Goal: Navigation & Orientation: Go to known website

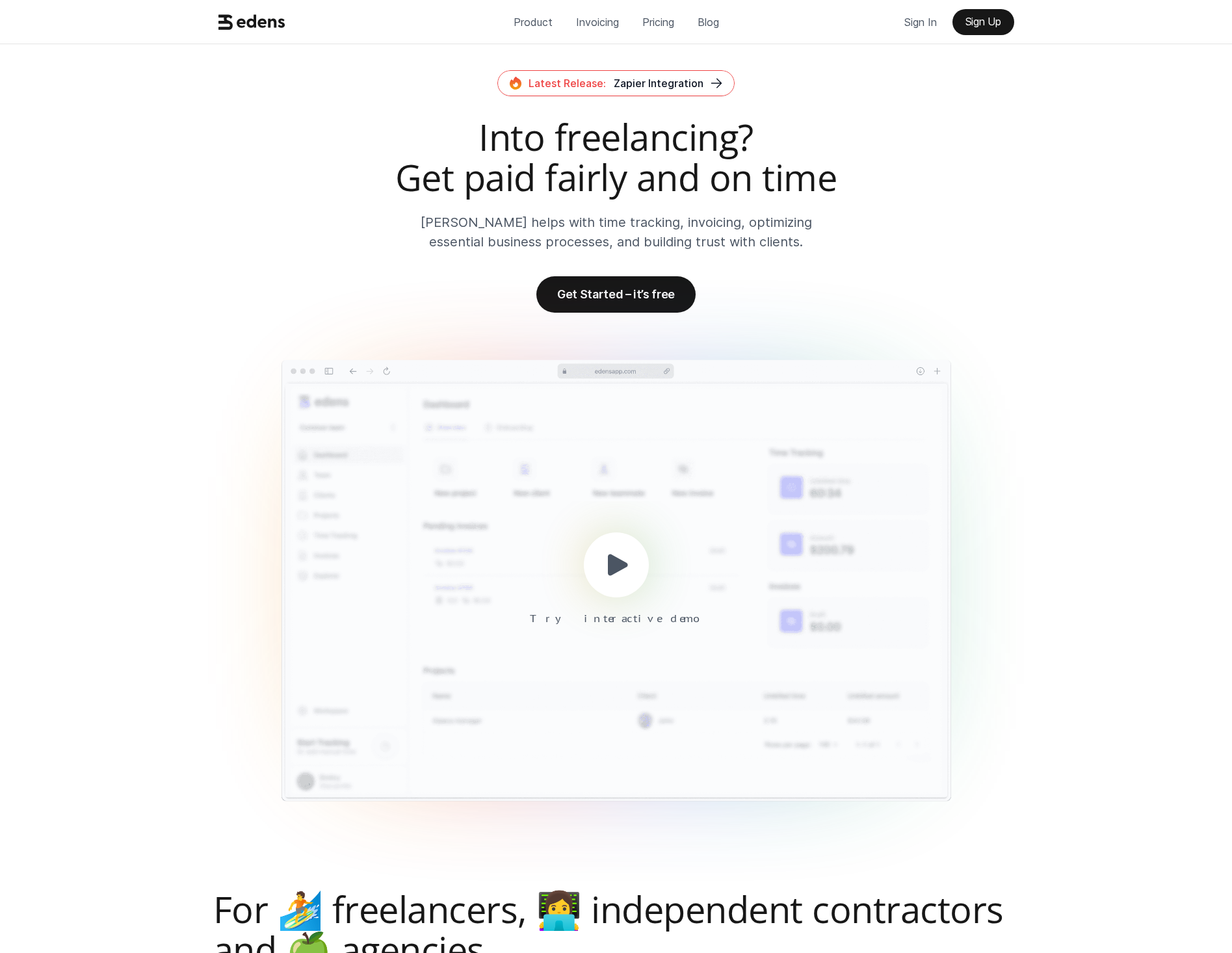
click at [596, 559] on div at bounding box center [616, 565] width 65 height 65
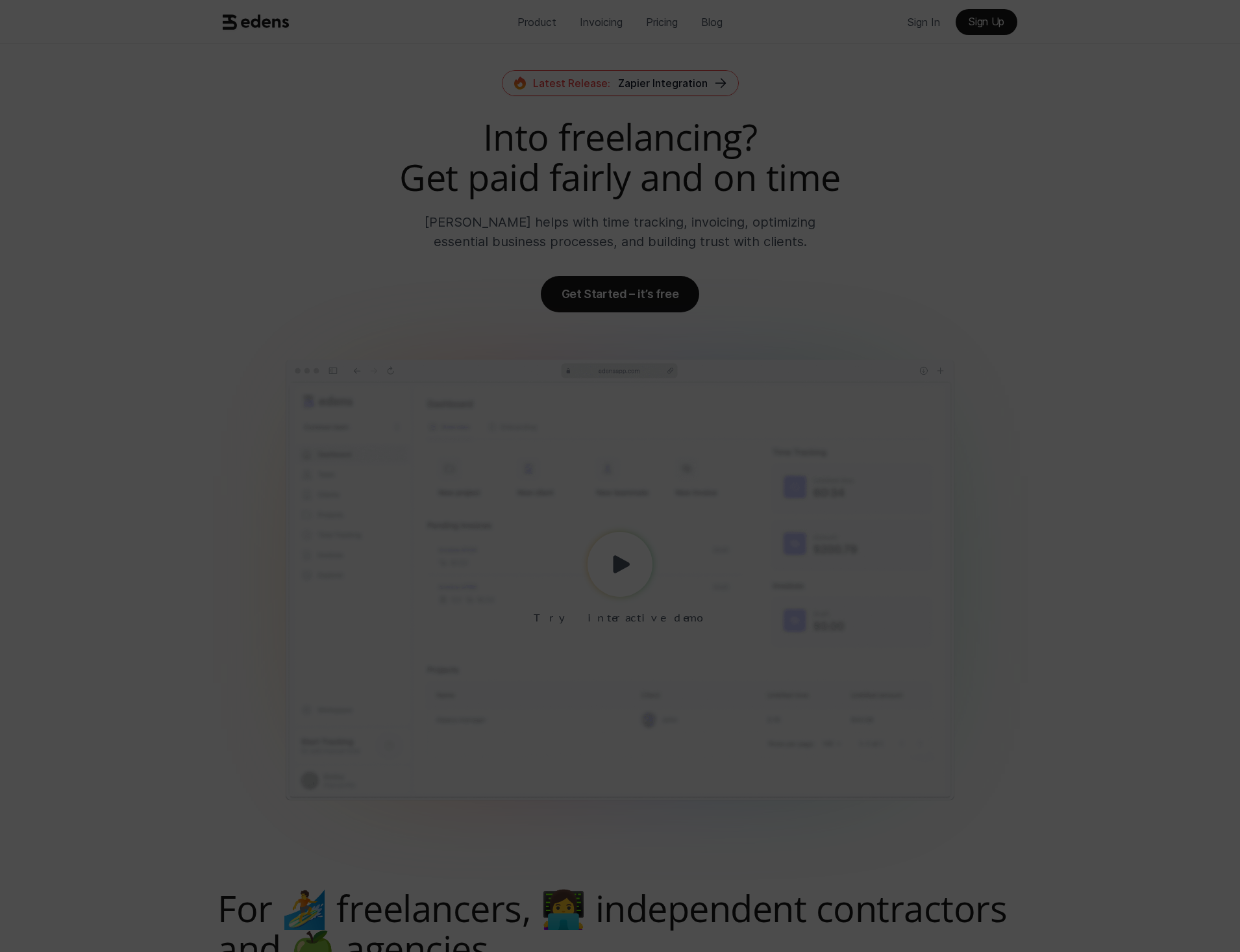
click at [1065, 459] on div at bounding box center [620, 476] width 1240 height 952
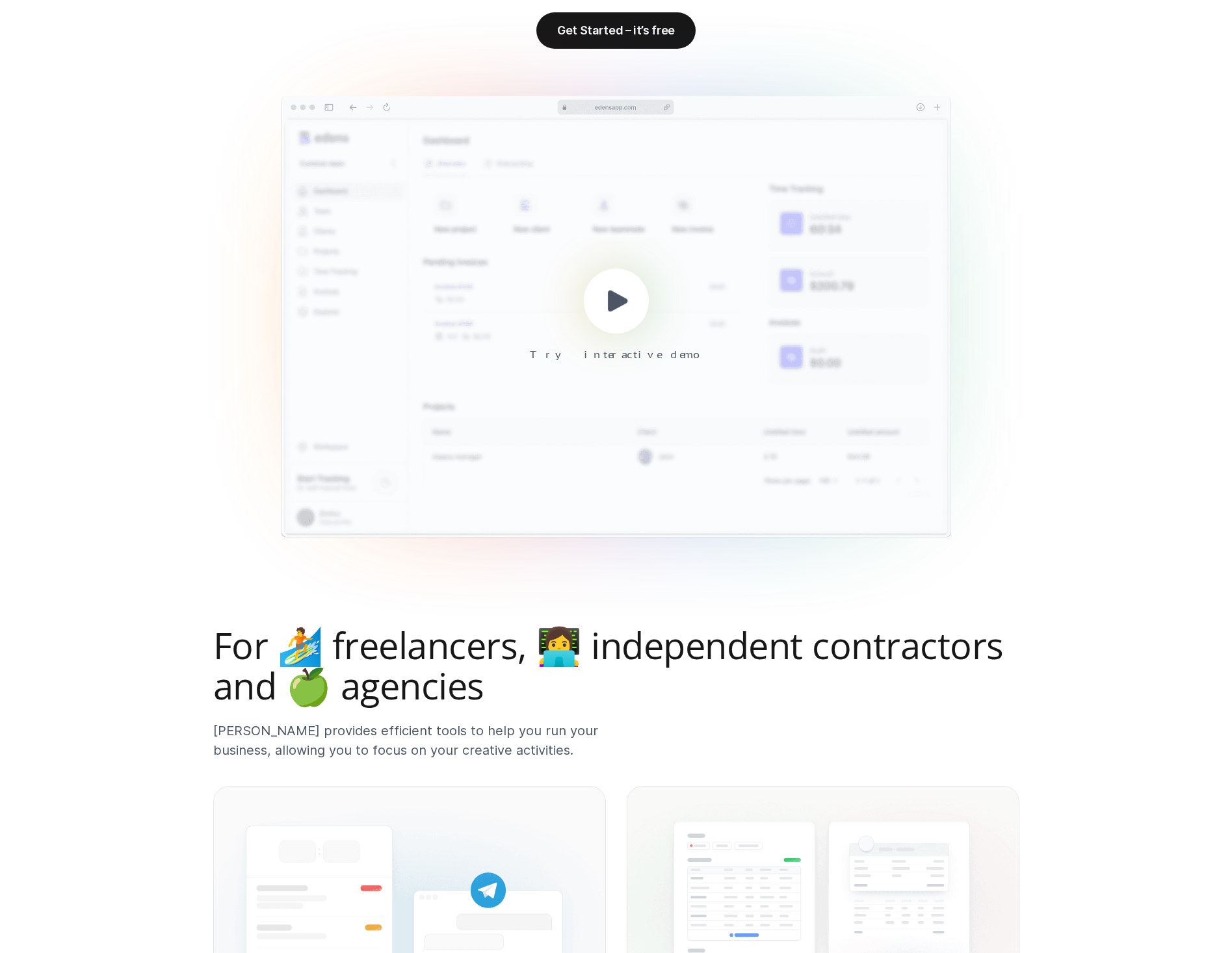
scroll to position [455, 0]
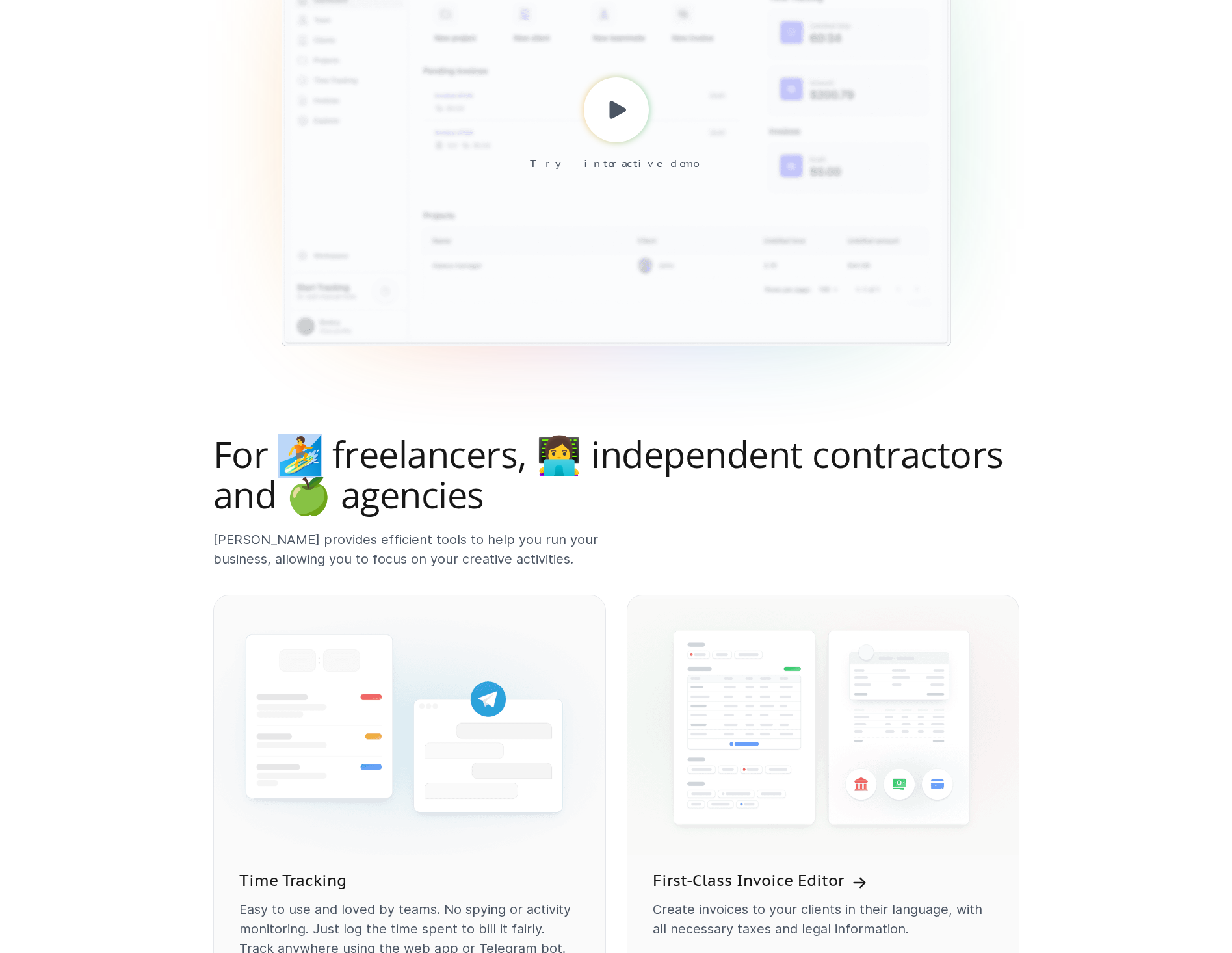
drag, startPoint x: 286, startPoint y: 455, endPoint x: 312, endPoint y: 450, distance: 26.5
click at [312, 450] on h2 "For 🏄 freelancers, 👩‍💻 independent contractors and 🍏 agencies" at bounding box center [616, 474] width 806 height 80
drag, startPoint x: 312, startPoint y: 450, endPoint x: 303, endPoint y: 451, distance: 9.1
drag, startPoint x: 303, startPoint y: 451, endPoint x: 135, endPoint y: 517, distance: 180.5
click at [135, 517] on div "Product Invoicing Pricing Blog Sign In Sign Up Latest Release: Zapier Integrati…" at bounding box center [616, 613] width 1232 height 2136
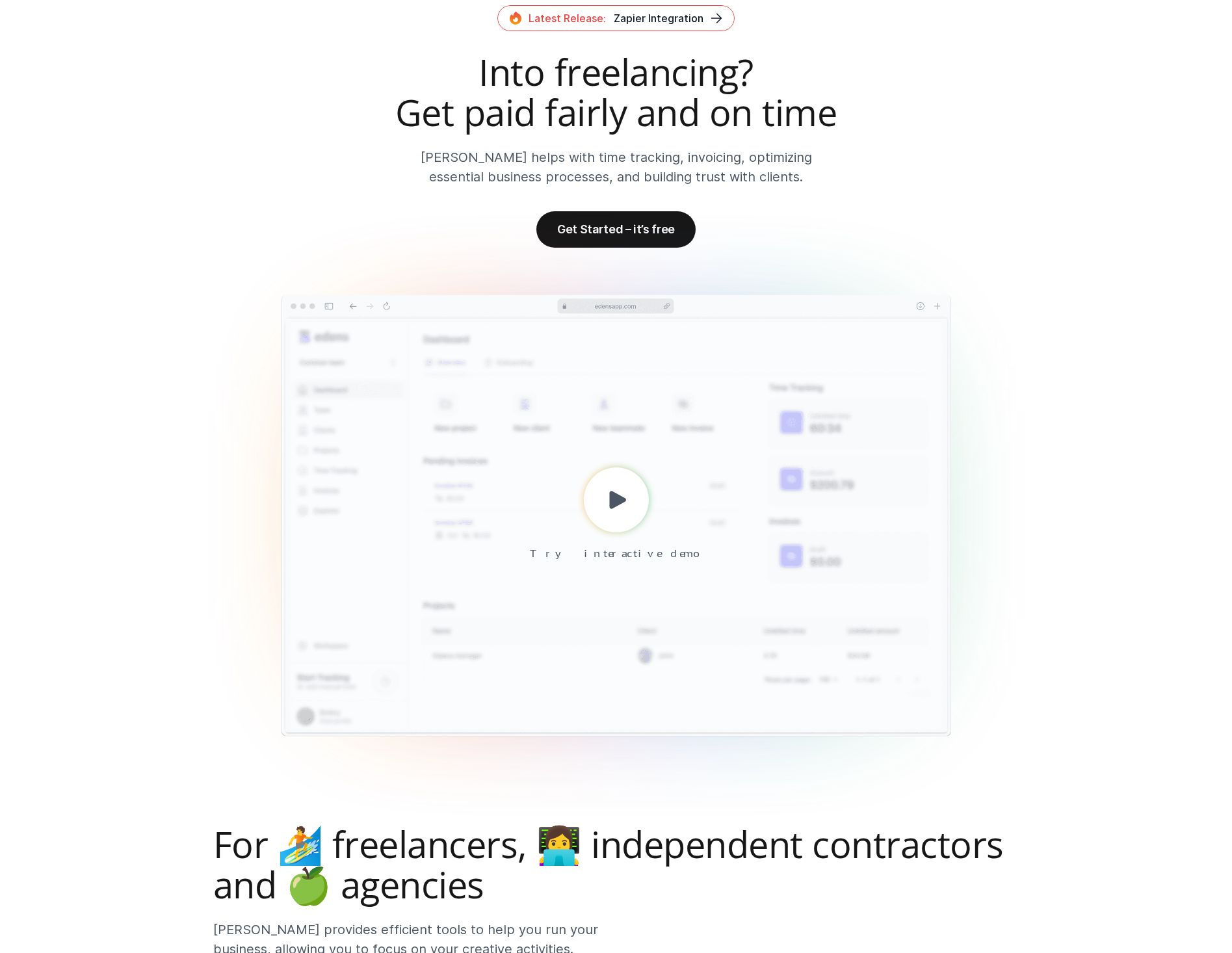
scroll to position [0, 0]
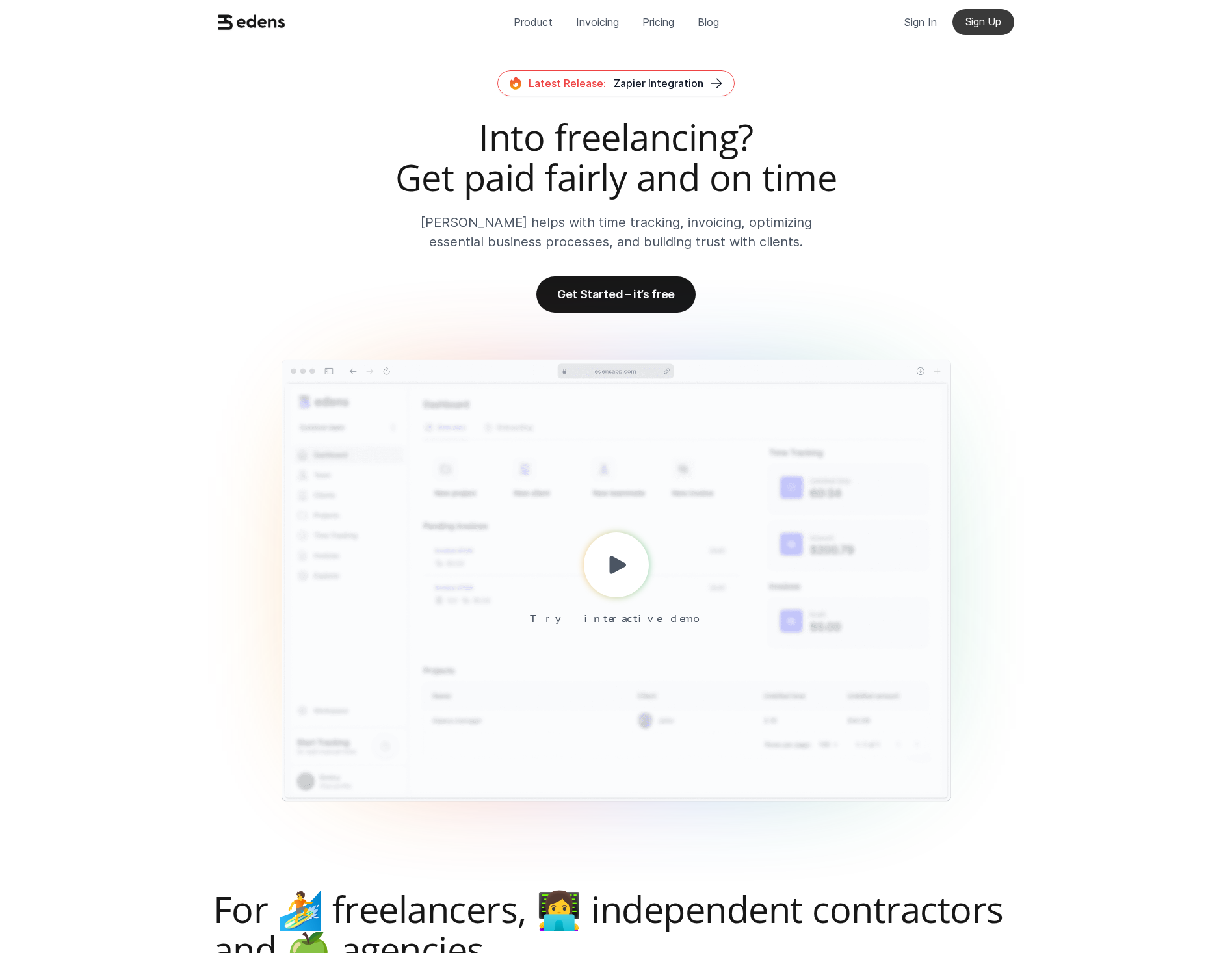
click at [955, 19] on link "Sign Up" at bounding box center [984, 22] width 62 height 26
click at [918, 30] on p "Sign In" at bounding box center [920, 22] width 32 height 19
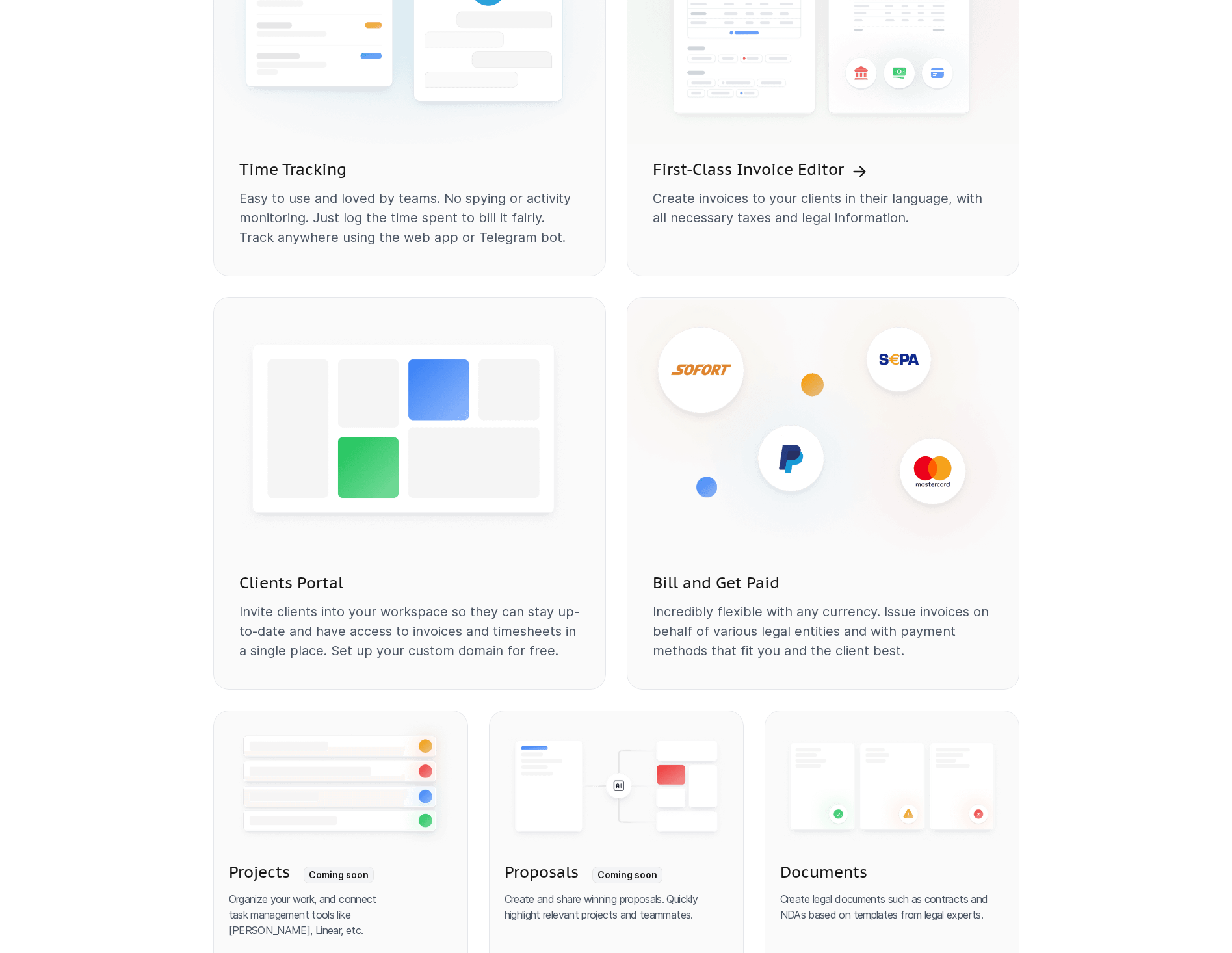
scroll to position [1170, 0]
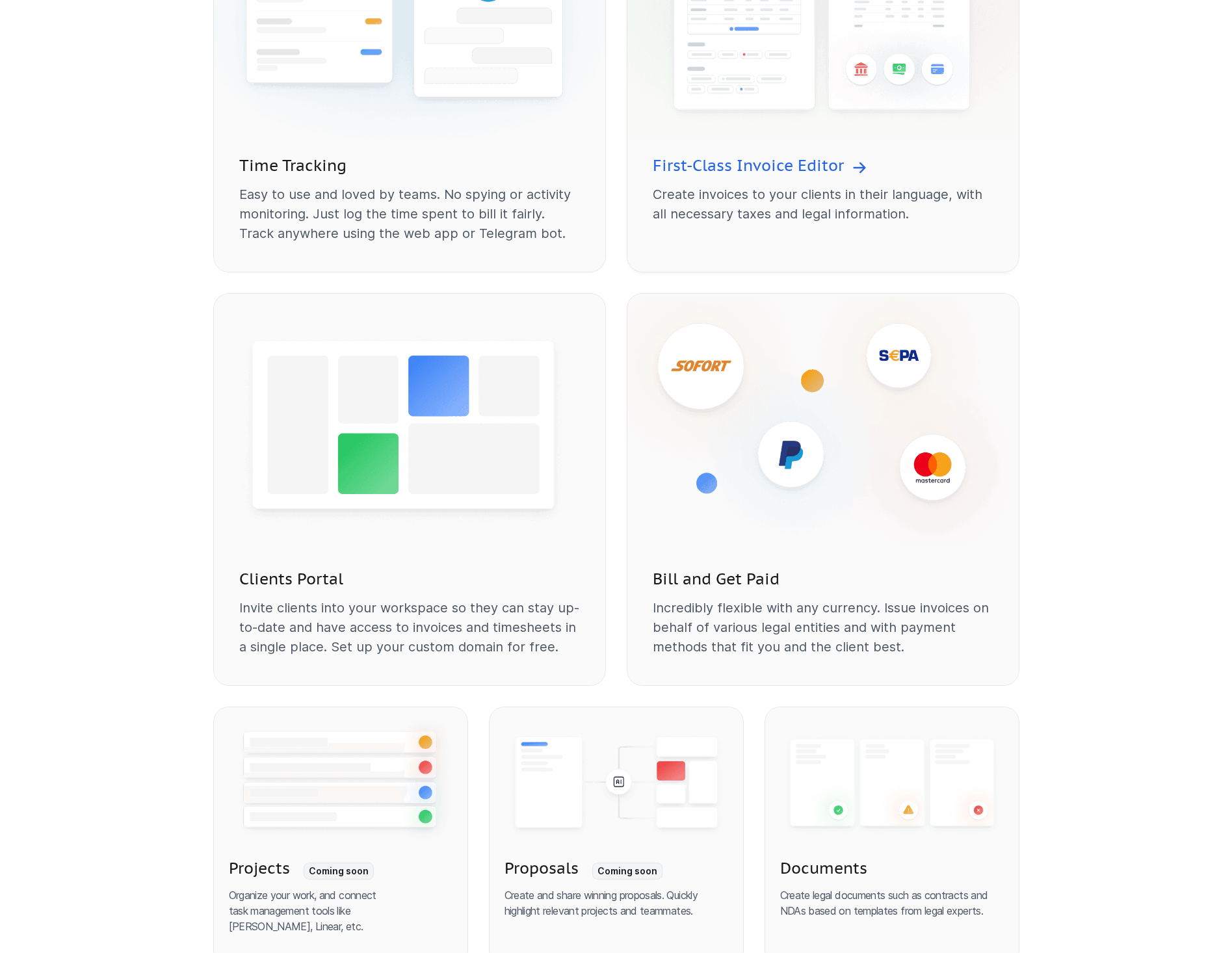
click at [793, 167] on h3 "First-Class Invoice Editor" at bounding box center [748, 165] width 191 height 22
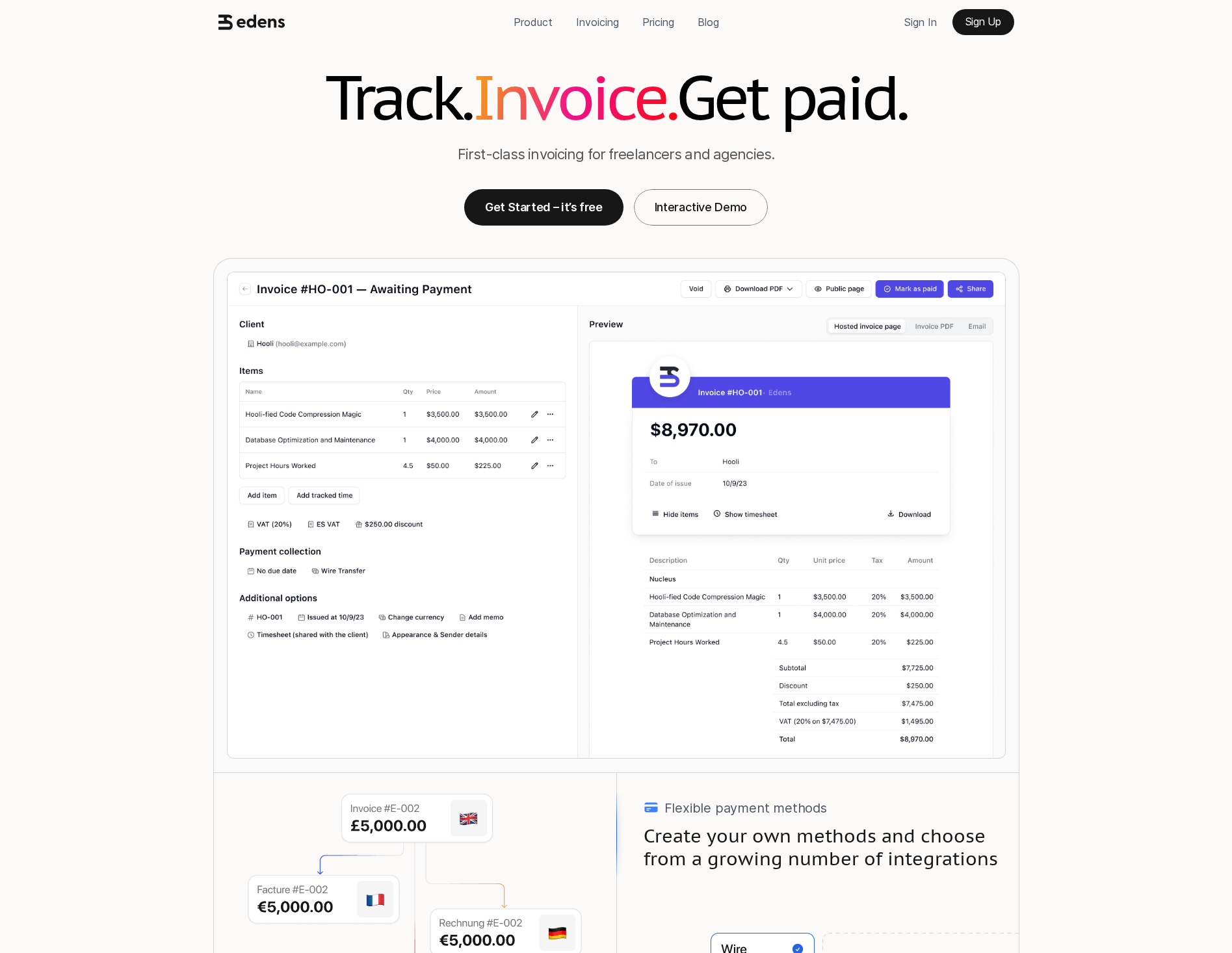
scroll to position [1170, 0]
